Goal: Find specific page/section: Find specific page/section

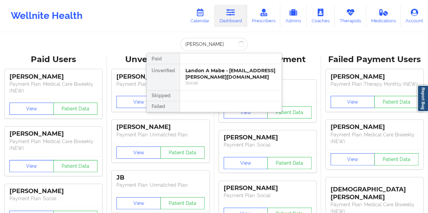
type input "[PERSON_NAME]"
click at [207, 81] on div "Social" at bounding box center [230, 83] width 91 height 6
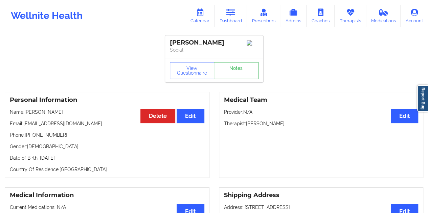
click at [229, 71] on link "Notes" at bounding box center [236, 70] width 45 height 17
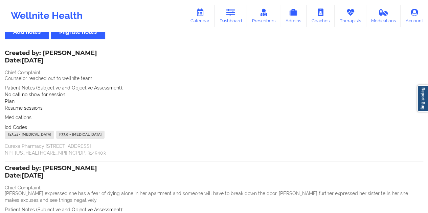
scroll to position [34, 0]
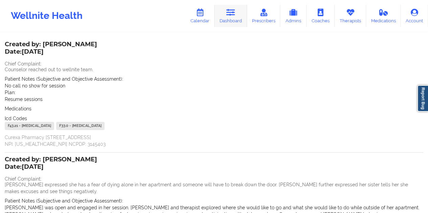
click at [230, 20] on link "Dashboard" at bounding box center [230, 16] width 32 height 22
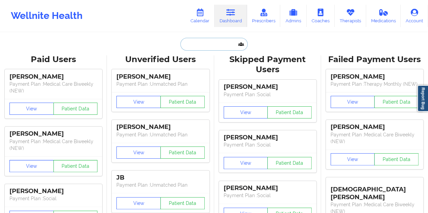
click at [200, 47] on input "text" at bounding box center [213, 44] width 67 height 13
paste input "[PERSON_NAME]"
type input "[PERSON_NAME]"
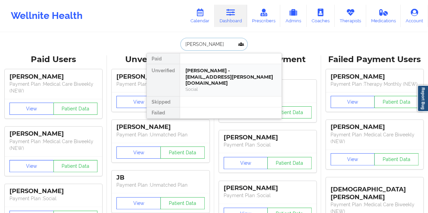
click at [216, 76] on div "[PERSON_NAME] - [EMAIL_ADDRESS][PERSON_NAME][DOMAIN_NAME]" at bounding box center [230, 77] width 91 height 19
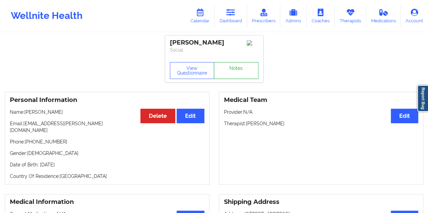
click at [233, 76] on link "Notes" at bounding box center [236, 70] width 45 height 17
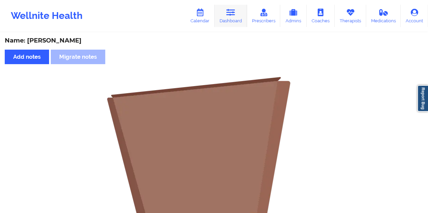
drag, startPoint x: 228, startPoint y: 20, endPoint x: 225, endPoint y: 25, distance: 6.4
click at [229, 19] on link "Dashboard" at bounding box center [230, 16] width 32 height 22
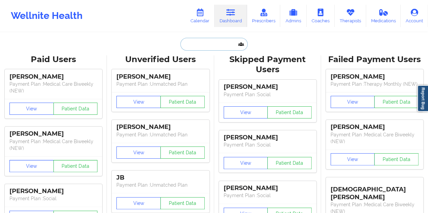
click at [199, 41] on input "text" at bounding box center [213, 44] width 67 height 13
paste input "[EMAIL_ADDRESS][DOMAIN_NAME]"
type input "[EMAIL_ADDRESS][DOMAIN_NAME]"
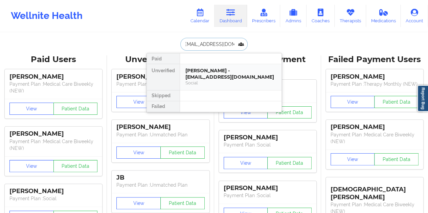
click at [208, 77] on div "[PERSON_NAME] - [EMAIL_ADDRESS][DOMAIN_NAME]" at bounding box center [230, 74] width 91 height 13
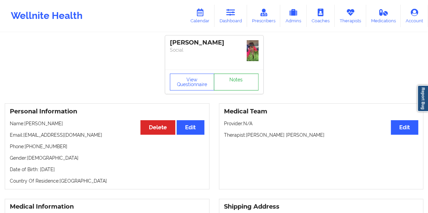
click at [240, 74] on link "Notes" at bounding box center [236, 82] width 45 height 17
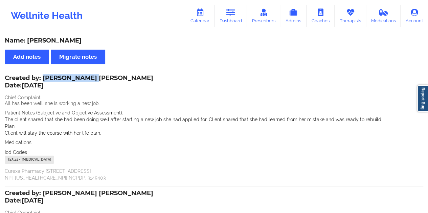
drag, startPoint x: 91, startPoint y: 78, endPoint x: 43, endPoint y: 77, distance: 48.7
click at [43, 77] on div "Created by: [PERSON_NAME] [PERSON_NAME] Date: [DATE]" at bounding box center [79, 83] width 149 height 16
copy div "[PERSON_NAME]"
click at [232, 18] on link "Dashboard" at bounding box center [230, 16] width 32 height 22
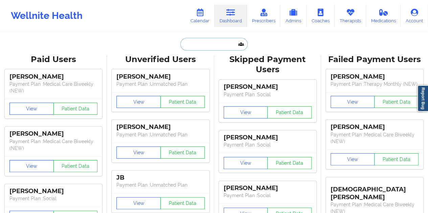
click at [204, 47] on input "text" at bounding box center [213, 44] width 67 height 13
paste input "[PERSON_NAME]"
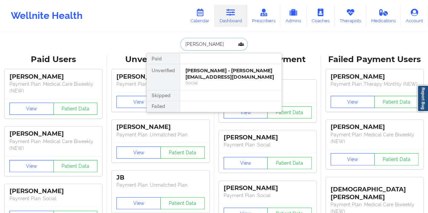
drag, startPoint x: 208, startPoint y: 43, endPoint x: 179, endPoint y: 45, distance: 28.5
click at [180, 45] on input "[PERSON_NAME]" at bounding box center [213, 44] width 67 height 13
paste input "[PERSON_NAME]"
type input "[PERSON_NAME]"
click at [207, 68] on div "[PERSON_NAME] - [EMAIL_ADDRESS][DOMAIN_NAME]" at bounding box center [230, 74] width 91 height 13
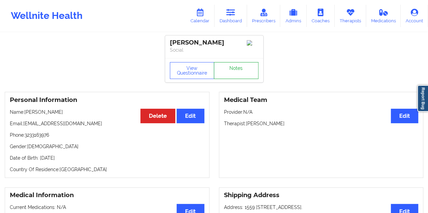
click at [230, 75] on link "Notes" at bounding box center [236, 70] width 45 height 17
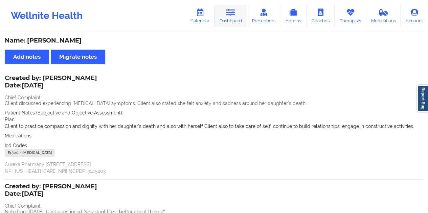
click at [231, 21] on link "Dashboard" at bounding box center [230, 16] width 32 height 22
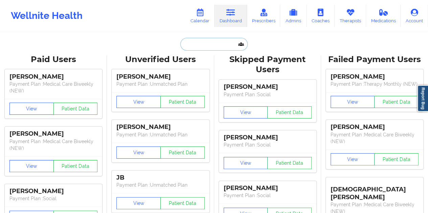
click at [199, 46] on input "text" at bounding box center [213, 44] width 67 height 13
paste input "[PERSON_NAME]"
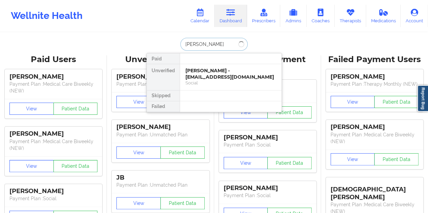
type input "[PERSON_NAME]"
click at [207, 74] on div "[PERSON_NAME] - [EMAIL_ADDRESS][DOMAIN_NAME]" at bounding box center [230, 74] width 91 height 13
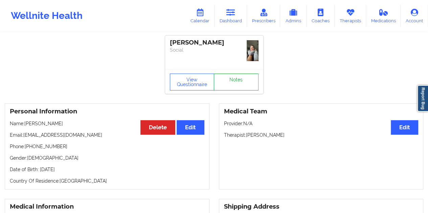
click at [235, 74] on link "Notes" at bounding box center [236, 82] width 45 height 17
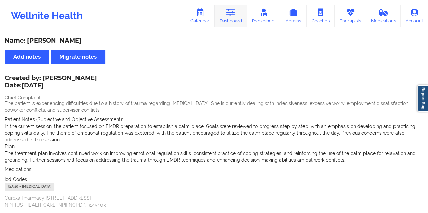
click at [232, 14] on icon at bounding box center [230, 12] width 9 height 7
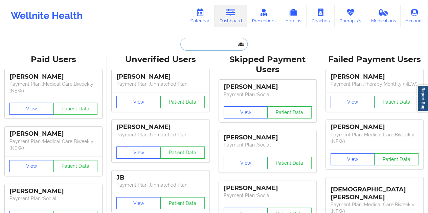
click at [216, 42] on input "text" at bounding box center [213, 44] width 67 height 13
paste input "[PERSON_NAME]"
type input "[PERSON_NAME]"
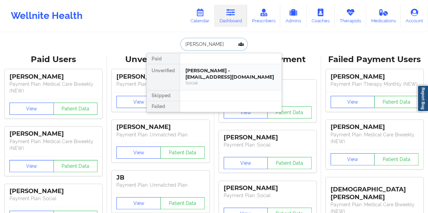
click at [212, 72] on div "[PERSON_NAME] - [EMAIL_ADDRESS][DOMAIN_NAME]" at bounding box center [230, 74] width 91 height 13
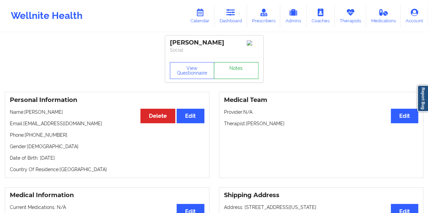
click at [227, 74] on link "Notes" at bounding box center [236, 70] width 45 height 17
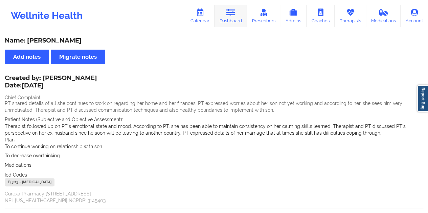
click at [235, 16] on icon at bounding box center [230, 12] width 9 height 7
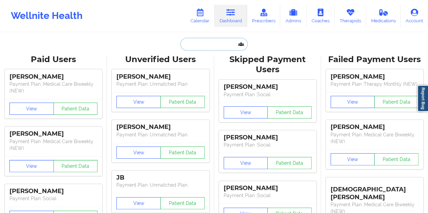
click at [197, 47] on input "text" at bounding box center [213, 44] width 67 height 13
paste input "[PERSON_NAME]"
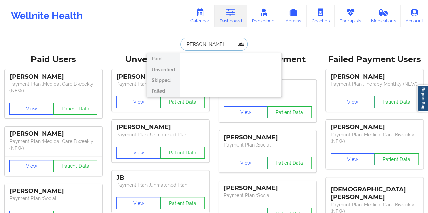
type input "[PERSON_NAME]"
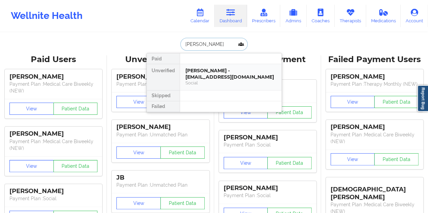
click at [207, 74] on div "[PERSON_NAME] - [EMAIL_ADDRESS][DOMAIN_NAME]" at bounding box center [230, 74] width 91 height 13
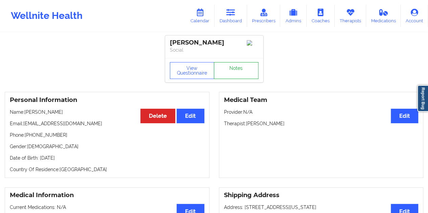
click at [234, 74] on link "Notes" at bounding box center [236, 70] width 45 height 17
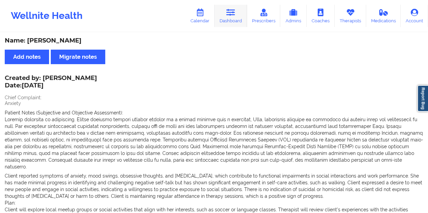
click at [229, 17] on link "Dashboard" at bounding box center [230, 16] width 32 height 22
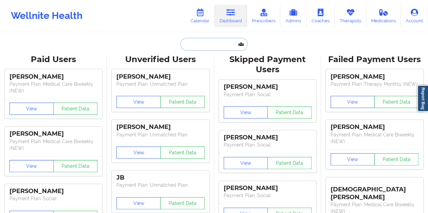
click at [206, 40] on input "text" at bounding box center [213, 44] width 67 height 13
paste input "[PERSON_NAME]"
type input "[PERSON_NAME]"
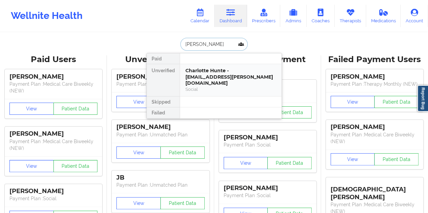
click at [223, 72] on div "Charlotte Hunte - [EMAIL_ADDRESS][PERSON_NAME][DOMAIN_NAME]" at bounding box center [230, 77] width 91 height 19
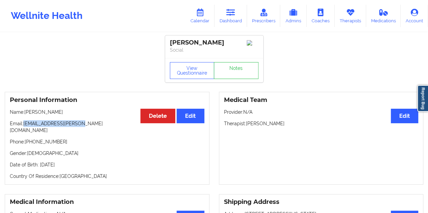
drag, startPoint x: 76, startPoint y: 123, endPoint x: 24, endPoint y: 125, distance: 52.5
click at [24, 125] on p "Email: [EMAIL_ADDRESS][PERSON_NAME][DOMAIN_NAME]" at bounding box center [107, 127] width 195 height 14
copy p "[EMAIL_ADDRESS][PERSON_NAME][DOMAIN_NAME]"
click at [232, 17] on link "Dashboard" at bounding box center [230, 16] width 32 height 22
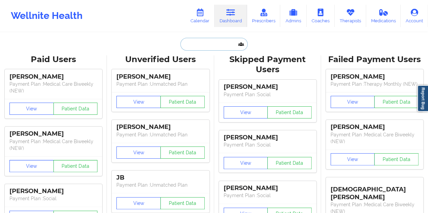
click at [207, 45] on input "text" at bounding box center [213, 44] width 67 height 13
paste input "[PERSON_NAME]"
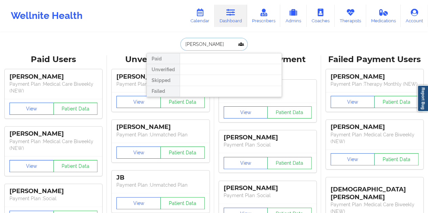
click at [205, 40] on input "[PERSON_NAME]" at bounding box center [213, 44] width 67 height 13
paste input "[EMAIL_ADDRESS][DOMAIN_NAME]"
type input "[EMAIL_ADDRESS][DOMAIN_NAME]"
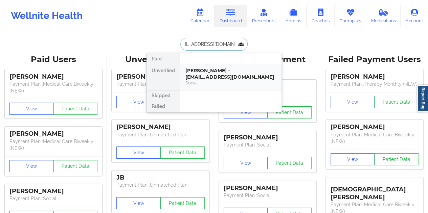
click at [217, 69] on div "[PERSON_NAME] - [EMAIL_ADDRESS][DOMAIN_NAME]" at bounding box center [230, 74] width 91 height 13
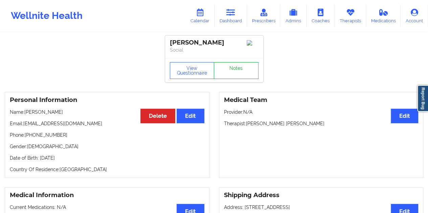
click at [229, 74] on link "Notes" at bounding box center [236, 70] width 45 height 17
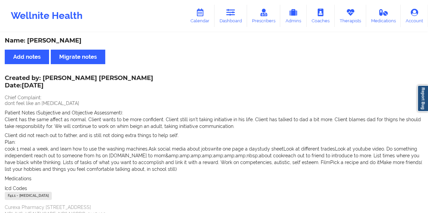
drag, startPoint x: 235, startPoint y: 15, endPoint x: 235, endPoint y: 29, distance: 14.6
click at [235, 14] on icon at bounding box center [230, 12] width 9 height 7
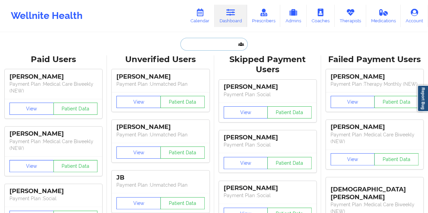
click at [206, 44] on input "text" at bounding box center [213, 44] width 67 height 13
paste input "[EMAIL_ADDRESS][DOMAIN_NAME]"
type input "[EMAIL_ADDRESS][DOMAIN_NAME]"
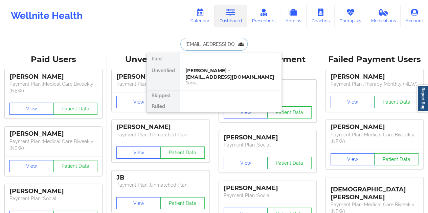
scroll to position [0, 1]
click at [226, 81] on div "Social" at bounding box center [230, 83] width 91 height 6
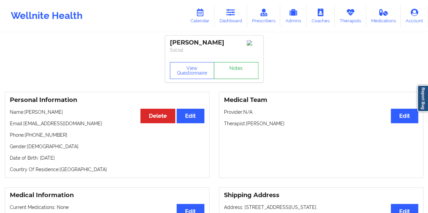
click at [233, 70] on link "Notes" at bounding box center [236, 70] width 45 height 17
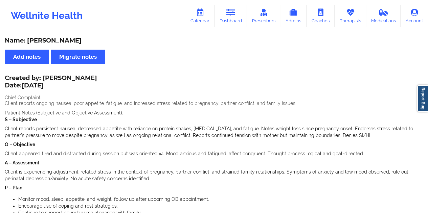
click at [67, 41] on div "Name: [PERSON_NAME]" at bounding box center [214, 41] width 418 height 8
copy div "[PERSON_NAME]"
click at [235, 24] on link "Dashboard" at bounding box center [230, 16] width 32 height 22
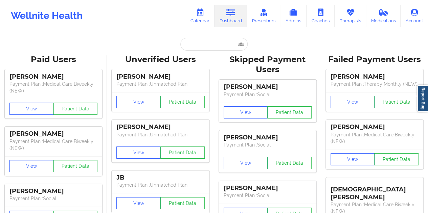
click at [180, 49] on div at bounding box center [213, 44] width 67 height 13
click at [202, 42] on input "text" at bounding box center [213, 44] width 67 height 13
paste input "[EMAIL_ADDRESS][DOMAIN_NAME]"
type input "[EMAIL_ADDRESS][DOMAIN_NAME]"
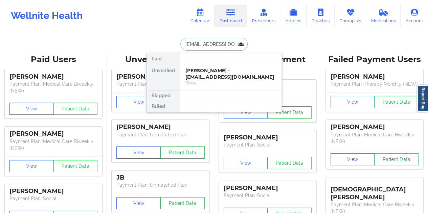
scroll to position [0, 2]
click at [220, 73] on div "[PERSON_NAME] - [EMAIL_ADDRESS][DOMAIN_NAME]" at bounding box center [230, 74] width 91 height 13
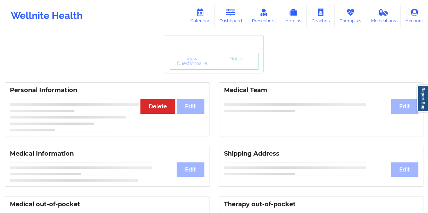
click at [240, 69] on link "Notes" at bounding box center [236, 61] width 45 height 17
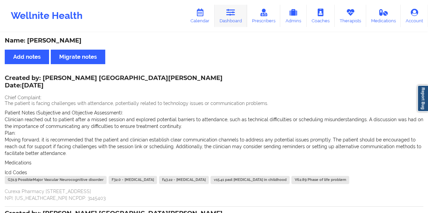
drag, startPoint x: 229, startPoint y: 10, endPoint x: 221, endPoint y: 27, distance: 18.2
click at [229, 10] on icon at bounding box center [230, 12] width 9 height 7
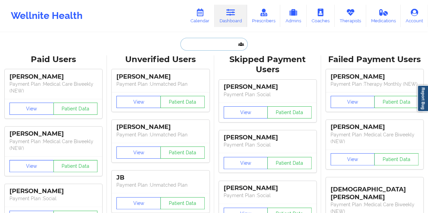
click at [198, 48] on input "text" at bounding box center [213, 44] width 67 height 13
paste input "[EMAIL_ADDRESS][DOMAIN_NAME]"
type input "[EMAIL_ADDRESS][DOMAIN_NAME]"
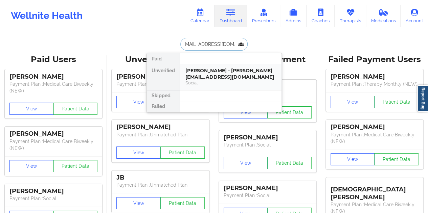
click at [226, 76] on div "[PERSON_NAME] - [PERSON_NAME][EMAIL_ADDRESS][DOMAIN_NAME]" at bounding box center [230, 74] width 91 height 13
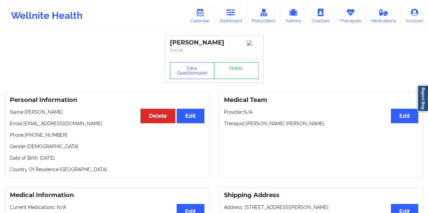
click at [235, 76] on link "Notes" at bounding box center [236, 70] width 45 height 17
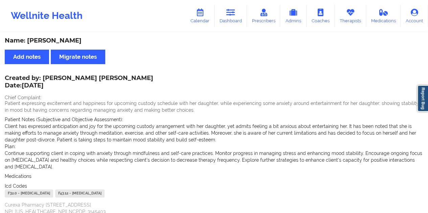
drag, startPoint x: 239, startPoint y: 24, endPoint x: 235, endPoint y: 31, distance: 7.6
click at [239, 24] on link "Dashboard" at bounding box center [230, 16] width 32 height 22
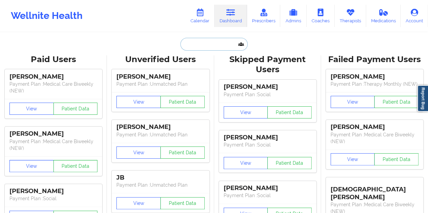
click at [197, 40] on input "text" at bounding box center [213, 44] width 67 height 13
paste input "[EMAIL_ADDRESS][DOMAIN_NAME]"
type input "[EMAIL_ADDRESS][DOMAIN_NAME]"
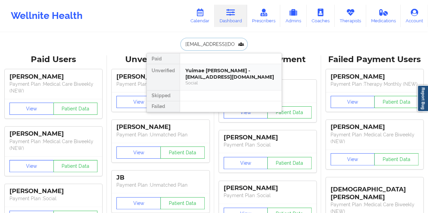
click at [222, 80] on div "Social" at bounding box center [230, 83] width 91 height 6
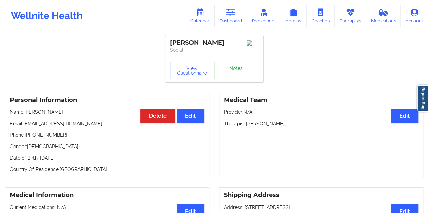
click at [233, 67] on link "Notes" at bounding box center [236, 70] width 45 height 17
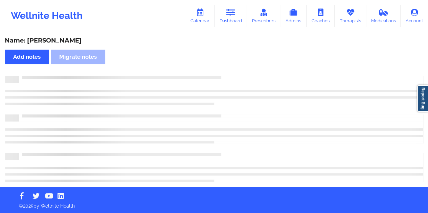
click at [59, 38] on div "Name: [PERSON_NAME]" at bounding box center [214, 41] width 418 height 8
copy div "[PERSON_NAME]"
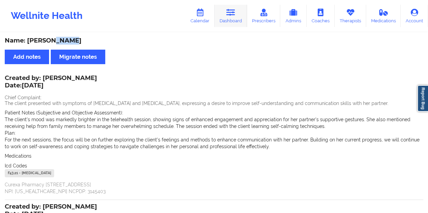
click at [235, 19] on link "Dashboard" at bounding box center [230, 16] width 32 height 22
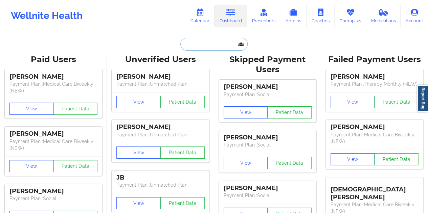
click at [201, 44] on input "text" at bounding box center [213, 44] width 67 height 13
paste input "[EMAIL_ADDRESS][DOMAIN_NAME]"
type input "[EMAIL_ADDRESS][DOMAIN_NAME]"
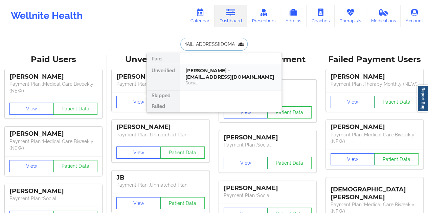
click at [220, 82] on div "Social" at bounding box center [230, 83] width 91 height 6
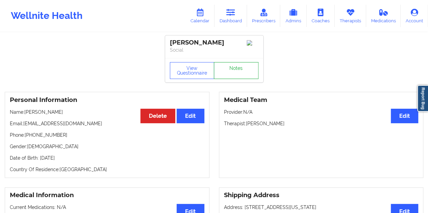
click at [237, 73] on link "Notes" at bounding box center [236, 70] width 45 height 17
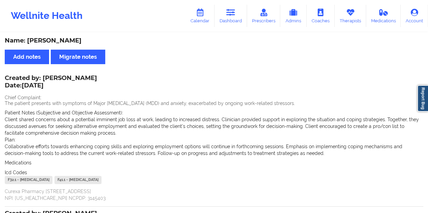
click at [54, 43] on div "Name: [PERSON_NAME]" at bounding box center [214, 41] width 418 height 8
copy div "[PERSON_NAME]"
click at [242, 22] on link "Dashboard" at bounding box center [230, 16] width 32 height 22
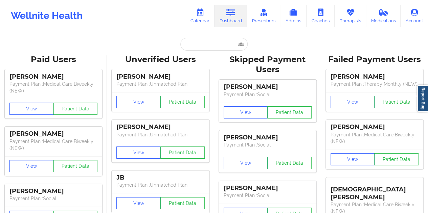
click at [202, 41] on input "text" at bounding box center [213, 44] width 67 height 13
paste input "[EMAIL_ADDRESS][DOMAIN_NAME]"
type input "[EMAIL_ADDRESS][DOMAIN_NAME]"
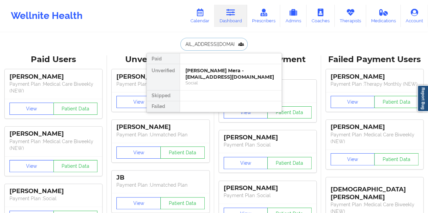
click at [205, 73] on div "[PERSON_NAME] Mera - [EMAIL_ADDRESS][DOMAIN_NAME]" at bounding box center [230, 74] width 91 height 13
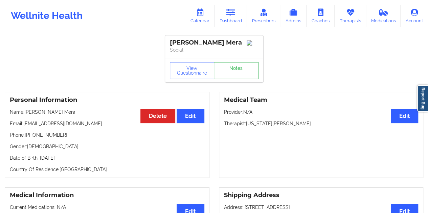
click at [233, 76] on link "Notes" at bounding box center [236, 70] width 45 height 17
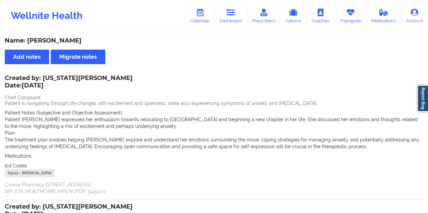
drag, startPoint x: 237, startPoint y: 17, endPoint x: 228, endPoint y: 31, distance: 17.5
click at [237, 17] on link "Dashboard" at bounding box center [230, 16] width 32 height 22
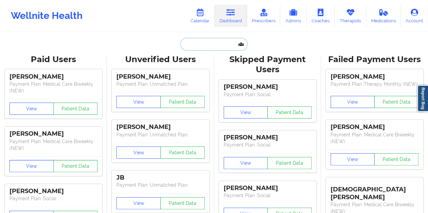
click at [198, 46] on input "text" at bounding box center [213, 44] width 67 height 13
paste input "[EMAIL_ADDRESS][DOMAIN_NAME]"
type input "[EMAIL_ADDRESS][DOMAIN_NAME]"
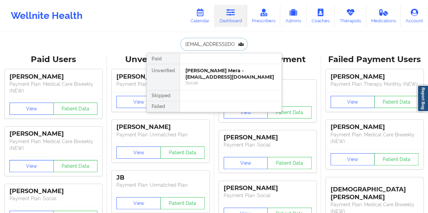
scroll to position [0, 3]
click at [235, 75] on div "[PERSON_NAME] - [EMAIL_ADDRESS][DOMAIN_NAME]" at bounding box center [230, 74] width 91 height 13
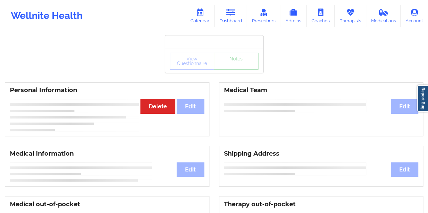
click at [241, 69] on link "Notes" at bounding box center [236, 61] width 45 height 17
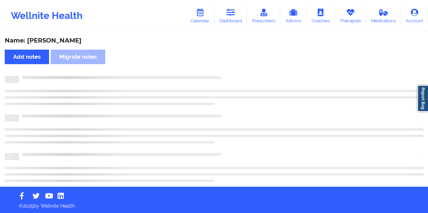
click at [70, 37] on div "Name: [PERSON_NAME] Add notes Migrate notes" at bounding box center [214, 110] width 428 height 154
copy div "[PERSON_NAME]"
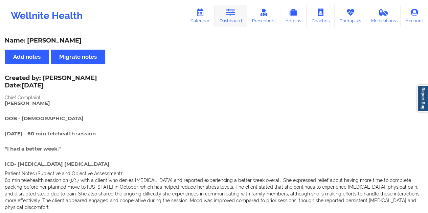
click at [233, 15] on icon at bounding box center [230, 12] width 9 height 7
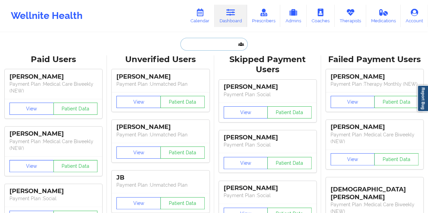
click at [207, 48] on input "text" at bounding box center [213, 44] width 67 height 13
paste input "[EMAIL_ADDRESS][DOMAIN_NAME]"
type input "[EMAIL_ADDRESS][DOMAIN_NAME]"
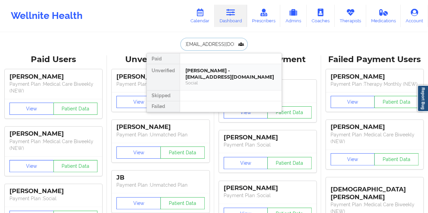
click at [224, 66] on div "[PERSON_NAME] - [EMAIL_ADDRESS][DOMAIN_NAME] Social" at bounding box center [230, 77] width 101 height 26
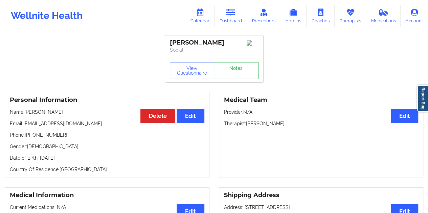
click at [234, 77] on link "Notes" at bounding box center [236, 70] width 45 height 17
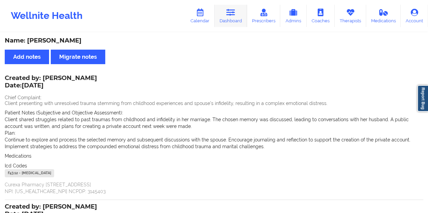
click at [232, 19] on link "Dashboard" at bounding box center [230, 16] width 32 height 22
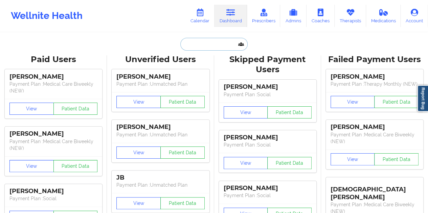
click at [222, 41] on input "text" at bounding box center [213, 44] width 67 height 13
paste input "[EMAIL_ADDRESS][DOMAIN_NAME]"
type input "[EMAIL_ADDRESS][DOMAIN_NAME]"
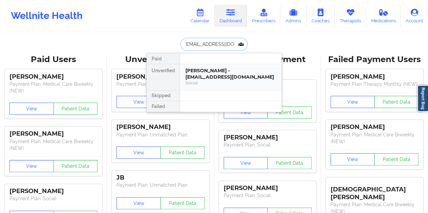
click at [227, 66] on div "[PERSON_NAME] - [EMAIL_ADDRESS][DOMAIN_NAME] Social" at bounding box center [230, 77] width 101 height 26
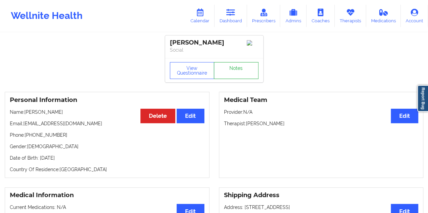
click at [238, 67] on link "Notes" at bounding box center [236, 70] width 45 height 17
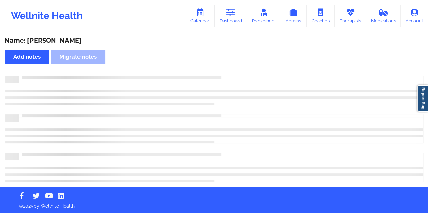
click at [53, 42] on div "Name: [PERSON_NAME]" at bounding box center [214, 41] width 418 height 8
copy div "[PERSON_NAME]"
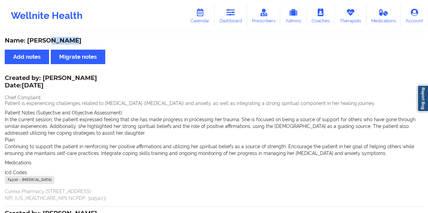
drag, startPoint x: 235, startPoint y: 21, endPoint x: 233, endPoint y: 31, distance: 10.5
click at [235, 21] on link "Dashboard" at bounding box center [230, 16] width 32 height 22
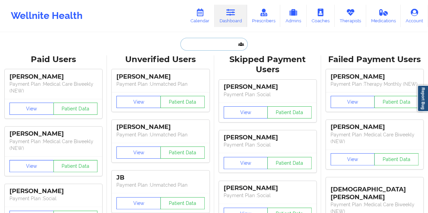
click at [208, 42] on input "text" at bounding box center [213, 44] width 67 height 13
paste input "[EMAIL_ADDRESS][DOMAIN_NAME]"
type input "[EMAIL_ADDRESS][DOMAIN_NAME]"
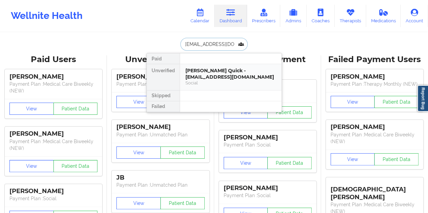
click at [221, 78] on div "[PERSON_NAME] Quick - [EMAIL_ADDRESS][DOMAIN_NAME]" at bounding box center [230, 74] width 91 height 13
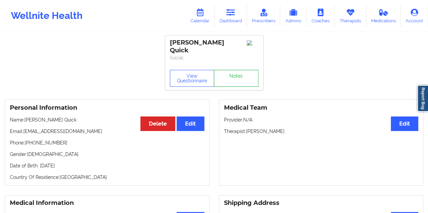
click at [233, 70] on link "Notes" at bounding box center [236, 78] width 45 height 17
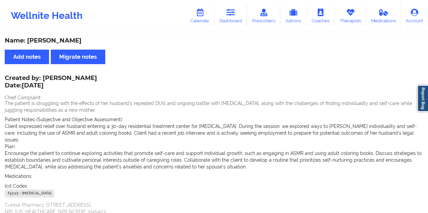
click at [59, 43] on div "Name: [PERSON_NAME]" at bounding box center [214, 41] width 418 height 8
click at [58, 43] on div "Name: [PERSON_NAME]" at bounding box center [214, 41] width 418 height 8
copy div "Quick"
drag, startPoint x: 43, startPoint y: 78, endPoint x: 93, endPoint y: 76, distance: 49.8
click at [93, 76] on div "Created by: [PERSON_NAME] Date: [DATE]" at bounding box center [51, 83] width 92 height 16
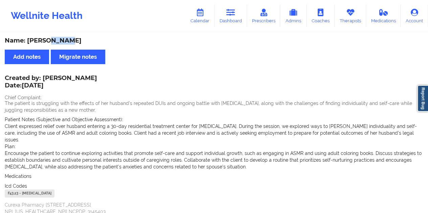
copy div "[PERSON_NAME]"
drag, startPoint x: 235, startPoint y: 22, endPoint x: 233, endPoint y: 27, distance: 6.1
click at [235, 21] on link "Dashboard" at bounding box center [230, 16] width 32 height 22
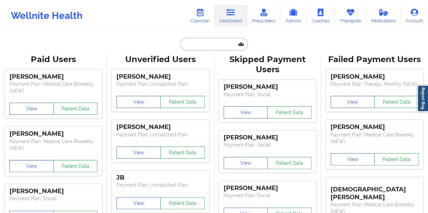
click at [199, 46] on input "text" at bounding box center [213, 44] width 67 height 13
paste input "[EMAIL_ADDRESS][DOMAIN_NAME]"
type input "[EMAIL_ADDRESS][DOMAIN_NAME]"
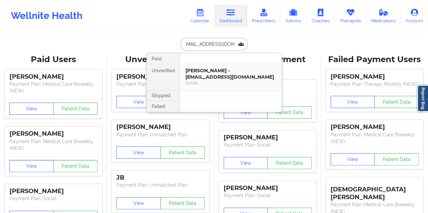
click at [219, 77] on div "[PERSON_NAME] - [EMAIL_ADDRESS][DOMAIN_NAME]" at bounding box center [230, 74] width 91 height 13
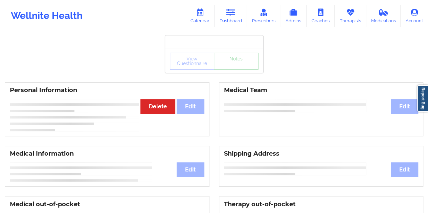
click at [240, 70] on link "Notes" at bounding box center [236, 61] width 45 height 17
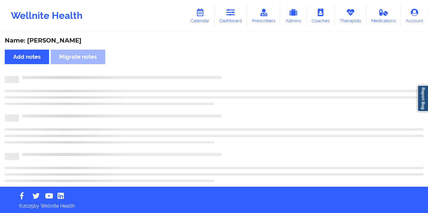
click at [62, 41] on div "Name: [PERSON_NAME]" at bounding box center [214, 41] width 418 height 8
copy div "[PERSON_NAME]"
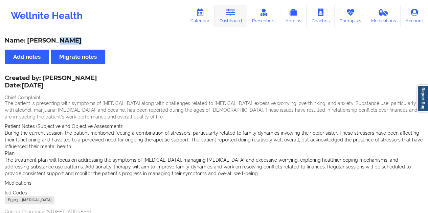
click at [235, 23] on link "Dashboard" at bounding box center [230, 16] width 32 height 22
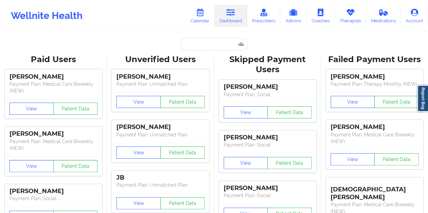
click at [199, 41] on input "text" at bounding box center [213, 44] width 67 height 13
paste input "[EMAIL_ADDRESS][DOMAIN_NAME]"
type input "[EMAIL_ADDRESS][DOMAIN_NAME]"
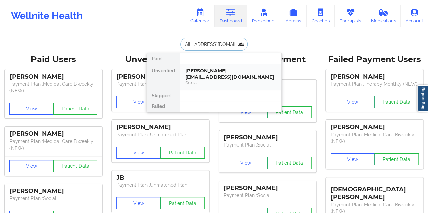
click at [217, 78] on div "[PERSON_NAME] - [EMAIL_ADDRESS][DOMAIN_NAME]" at bounding box center [230, 74] width 91 height 13
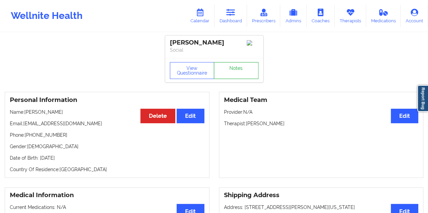
click at [234, 66] on link "Notes" at bounding box center [236, 70] width 45 height 17
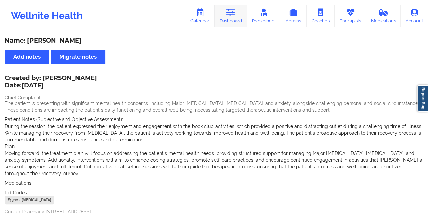
click at [233, 17] on link "Dashboard" at bounding box center [230, 16] width 32 height 22
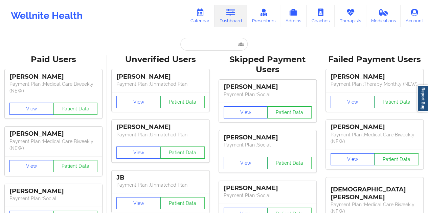
click at [193, 42] on input "text" at bounding box center [213, 44] width 67 height 13
paste input "[EMAIL_ADDRESS][PERSON_NAME][PERSON_NAME][DOMAIN_NAME]"
type input "[EMAIL_ADDRESS][PERSON_NAME][PERSON_NAME][DOMAIN_NAME]"
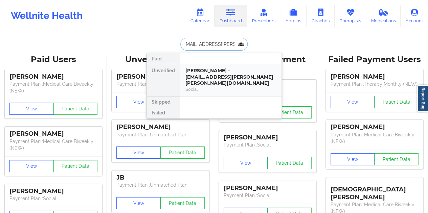
click at [225, 72] on div "[PERSON_NAME] - [EMAIL_ADDRESS][PERSON_NAME][PERSON_NAME][DOMAIN_NAME]" at bounding box center [230, 77] width 91 height 19
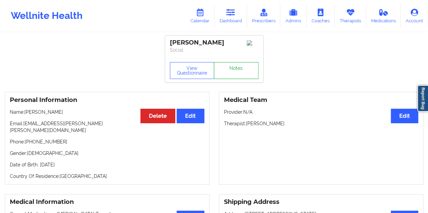
click at [230, 70] on link "Notes" at bounding box center [236, 70] width 45 height 17
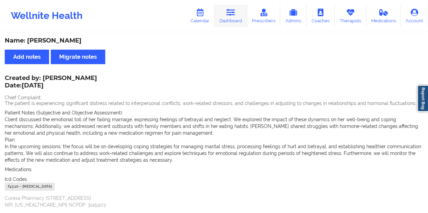
click at [247, 27] on div "Wellnite Health Calendar Dashboard Prescribers Admins Coaches Therapists Medica…" at bounding box center [214, 15] width 428 height 27
click at [240, 21] on link "Dashboard" at bounding box center [230, 16] width 32 height 22
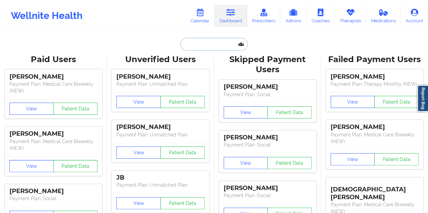
click at [215, 44] on input "text" at bounding box center [213, 44] width 67 height 13
paste input "[EMAIL_ADDRESS][DOMAIN_NAME]"
type input "[EMAIL_ADDRESS][DOMAIN_NAME]"
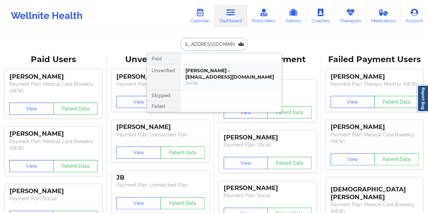
click at [219, 82] on div "Social" at bounding box center [230, 83] width 91 height 6
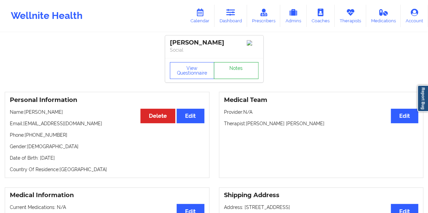
click at [231, 70] on link "Notes" at bounding box center [236, 70] width 45 height 17
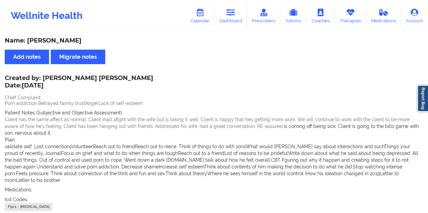
click at [234, 16] on icon at bounding box center [230, 12] width 9 height 7
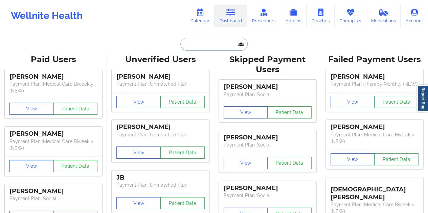
click at [208, 40] on input "text" at bounding box center [213, 44] width 67 height 13
paste input "[EMAIL_ADDRESS][DOMAIN_NAME]"
type input "[EMAIL_ADDRESS][DOMAIN_NAME]"
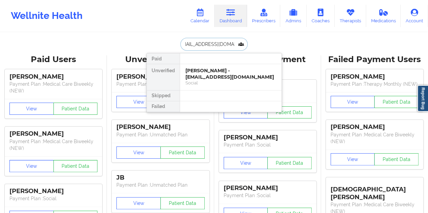
click at [211, 81] on div "Social" at bounding box center [230, 83] width 91 height 6
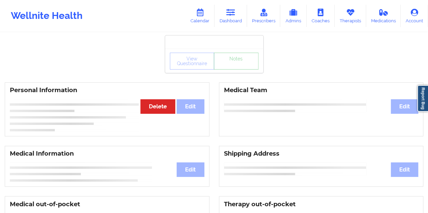
click at [229, 70] on link "Notes" at bounding box center [236, 61] width 45 height 17
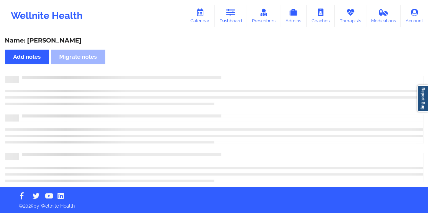
click at [55, 43] on div "Name: [PERSON_NAME]" at bounding box center [214, 41] width 418 height 8
